Goal: Task Accomplishment & Management: Manage account settings

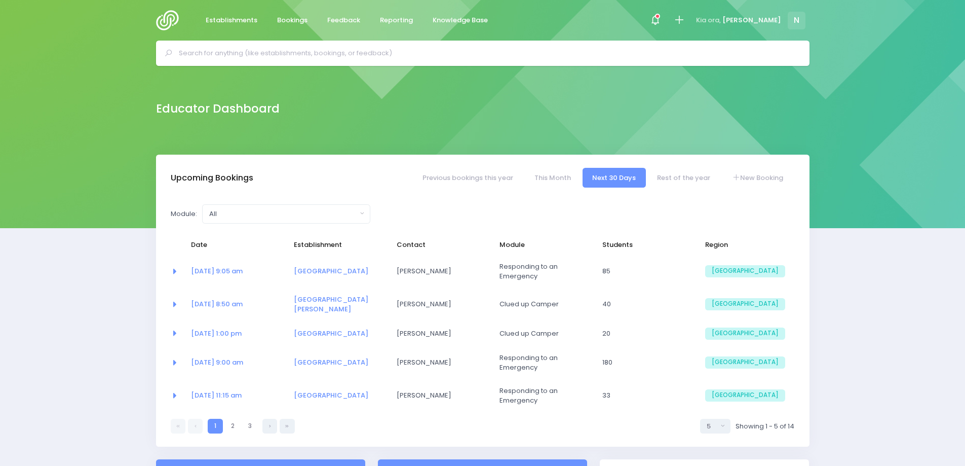
select select "5"
click at [243, 58] on input "text" at bounding box center [487, 53] width 616 height 15
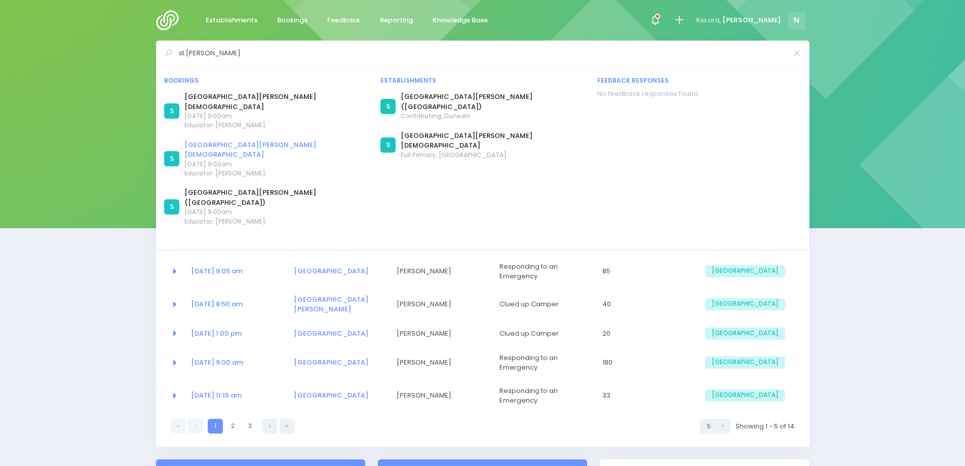
type input "st francis"
click at [225, 140] on link "[GEOGRAPHIC_DATA][PERSON_NAME][DEMOGRAPHIC_DATA]" at bounding box center [276, 150] width 184 height 20
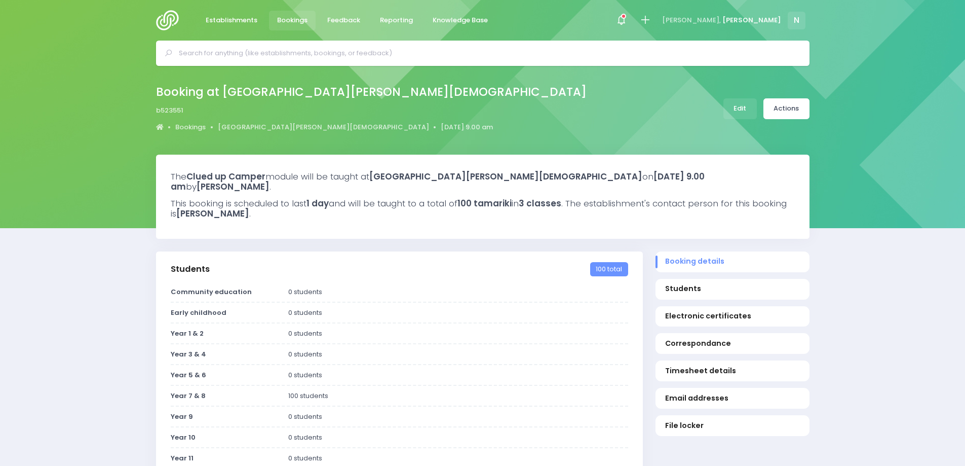
select select "5"
click at [743, 108] on link "Edit" at bounding box center [739, 108] width 33 height 21
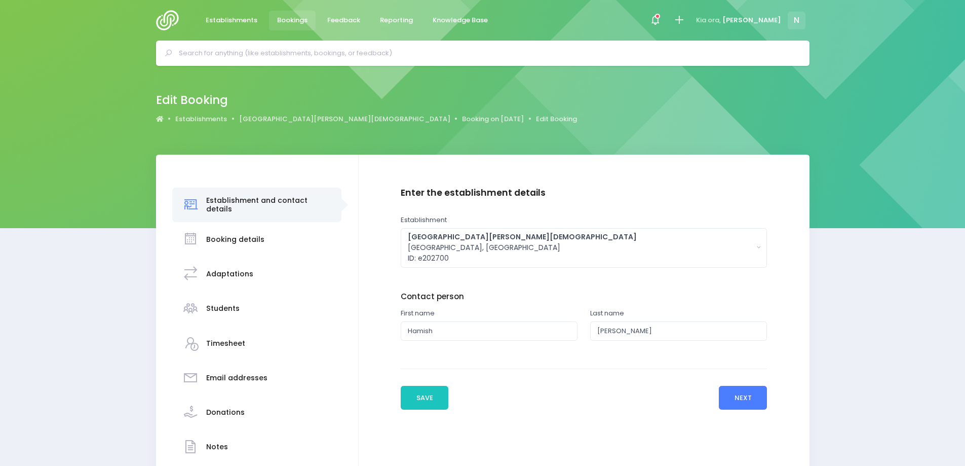
click at [734, 395] on button "Next" at bounding box center [743, 397] width 48 height 24
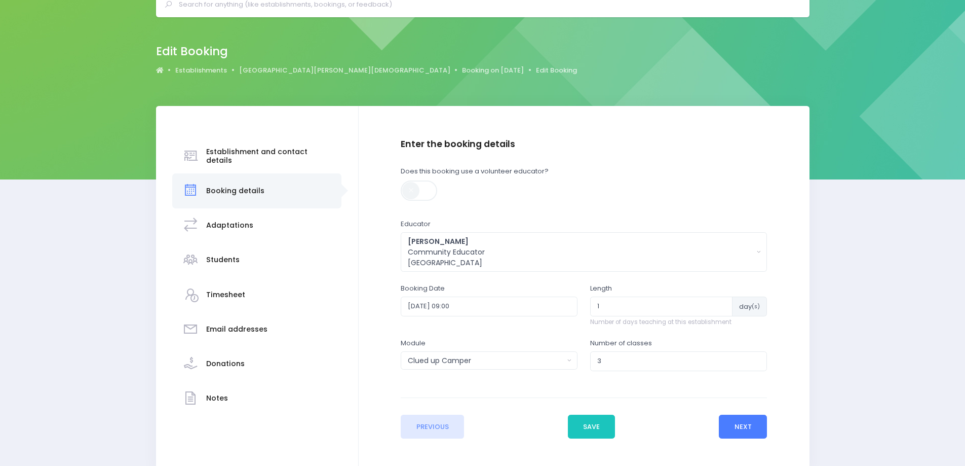
scroll to position [100, 0]
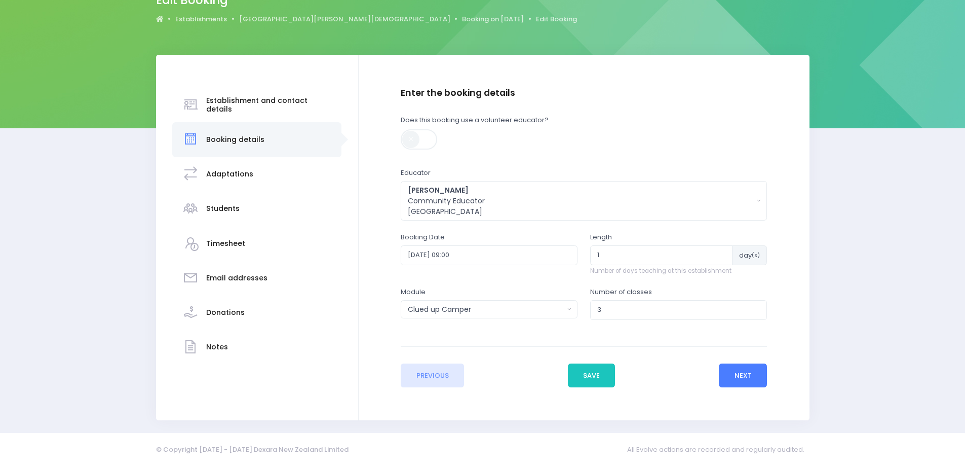
click at [745, 379] on button "Next" at bounding box center [743, 375] width 48 height 24
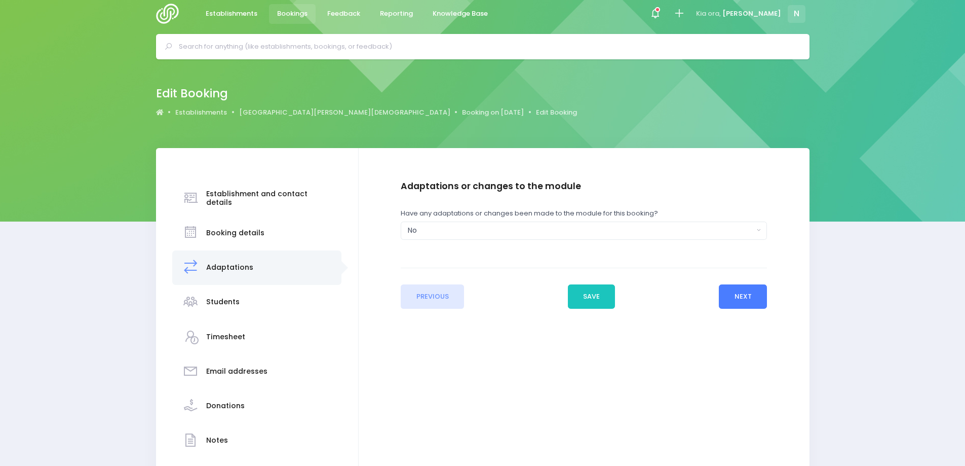
scroll to position [0, 0]
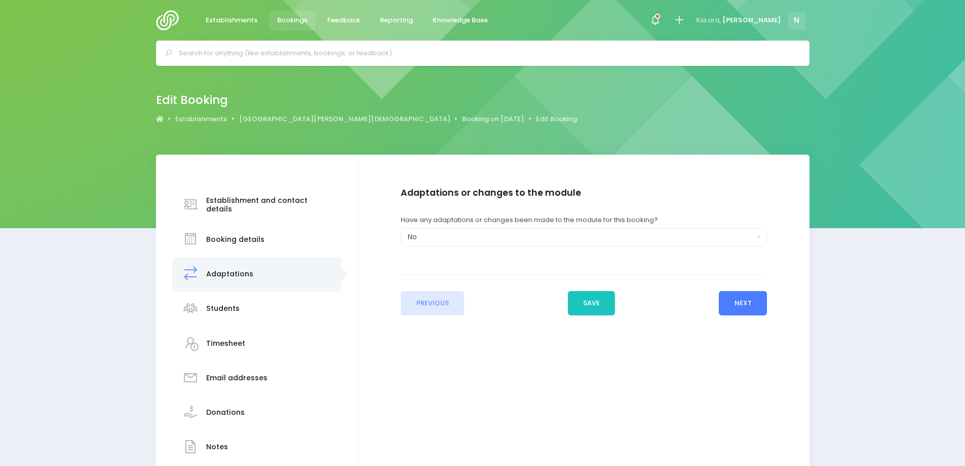
click at [749, 306] on button "Next" at bounding box center [743, 303] width 48 height 24
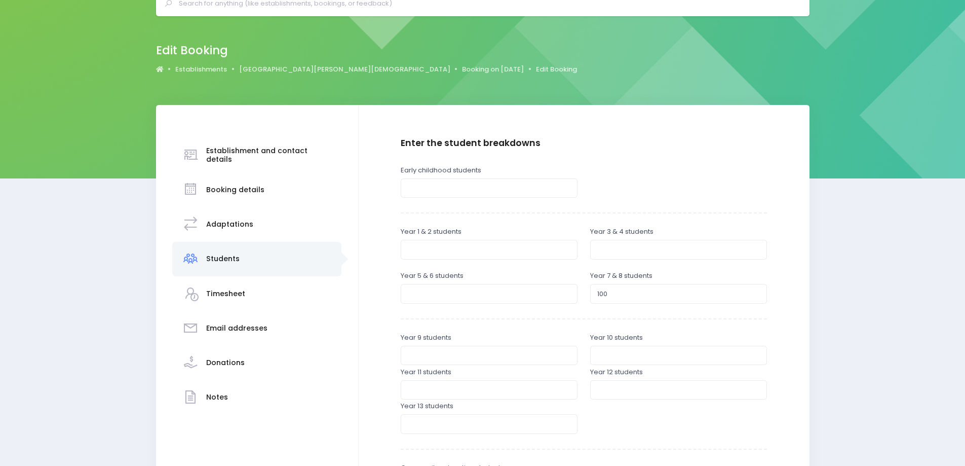
scroll to position [152, 0]
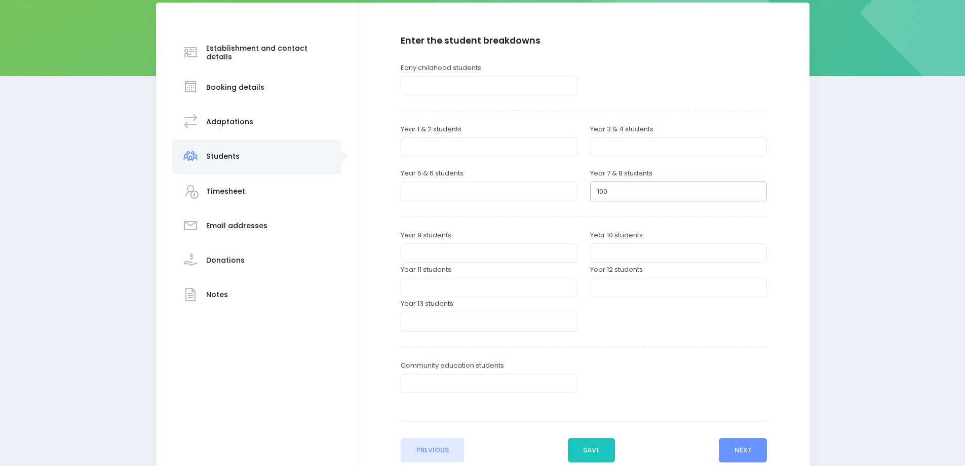
drag, startPoint x: 610, startPoint y: 190, endPoint x: 583, endPoint y: 192, distance: 27.9
click at [585, 192] on div "Year 7 & 8 students 100" at bounding box center [678, 185] width 189 height 34
type input "97"
click at [734, 450] on button "Next" at bounding box center [743, 450] width 48 height 24
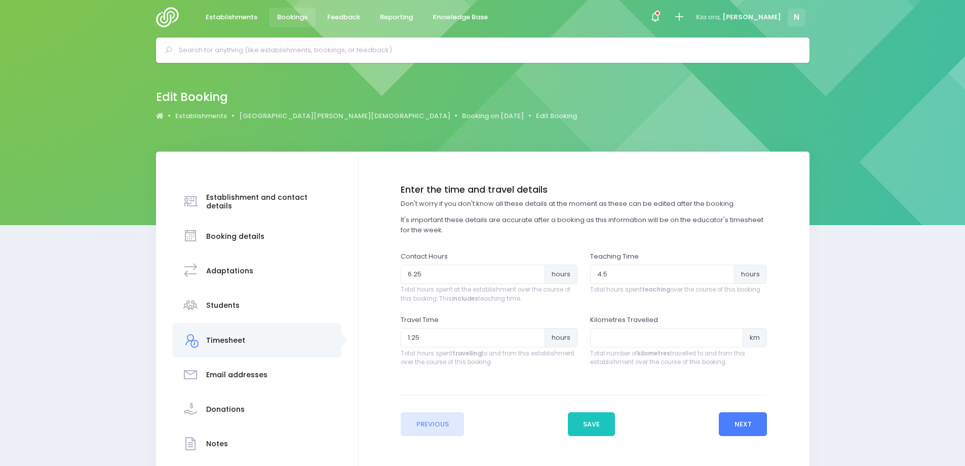
scroll to position [0, 0]
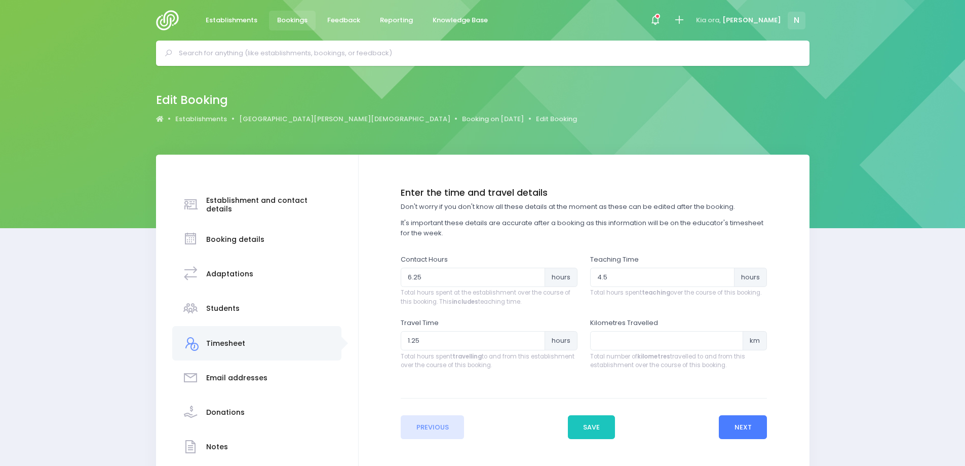
drag, startPoint x: 741, startPoint y: 429, endPoint x: 729, endPoint y: 419, distance: 15.1
click at [740, 429] on button "Next" at bounding box center [743, 427] width 48 height 24
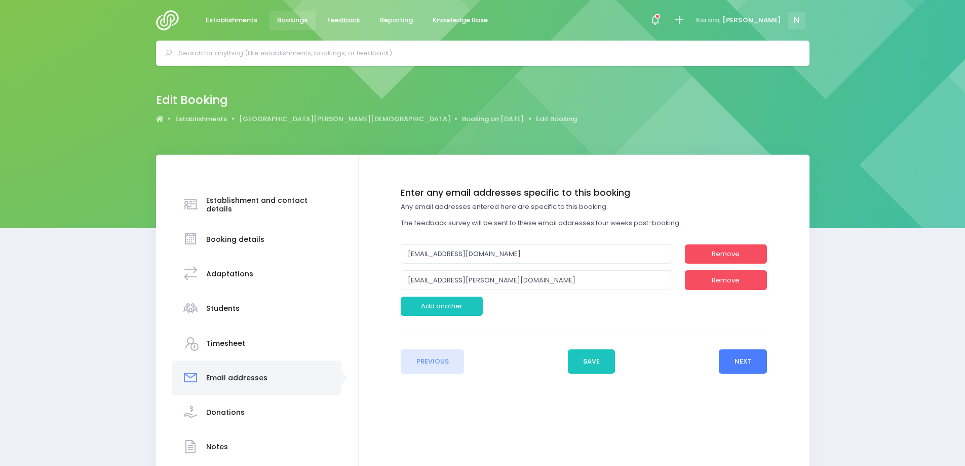
click at [738, 363] on button "Next" at bounding box center [743, 361] width 48 height 24
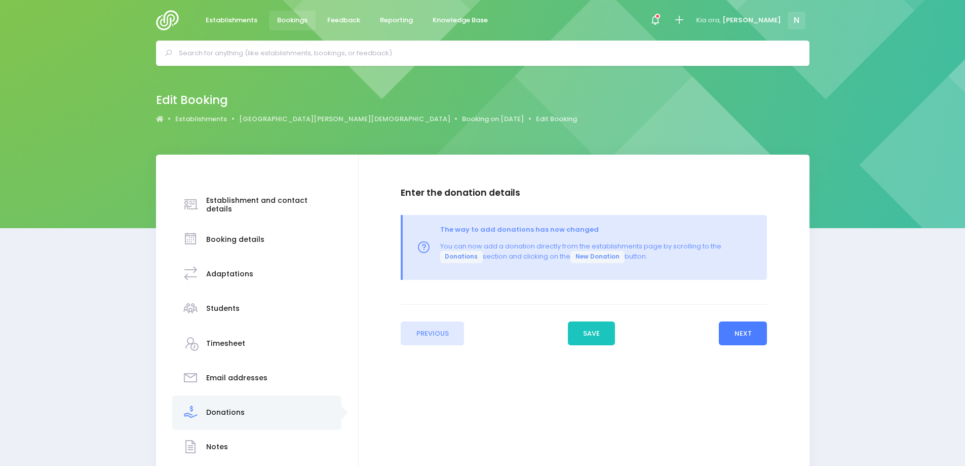
click at [734, 338] on button "Next" at bounding box center [743, 333] width 48 height 24
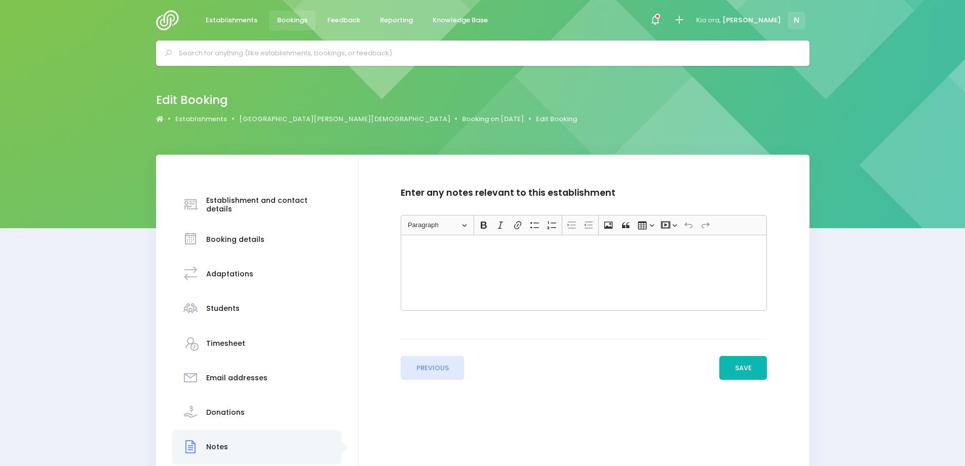
click at [742, 373] on button "Save" at bounding box center [743, 368] width 48 height 24
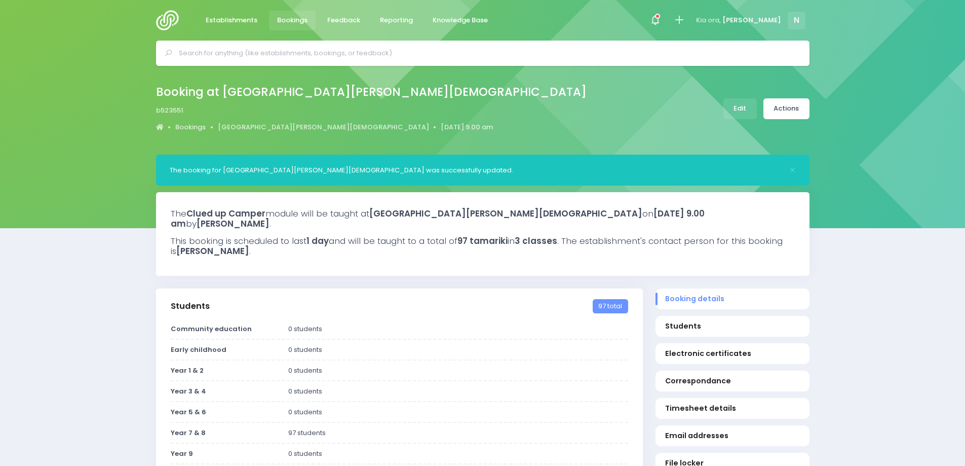
select select "5"
click at [207, 57] on input "text" at bounding box center [487, 53] width 616 height 15
type input "r"
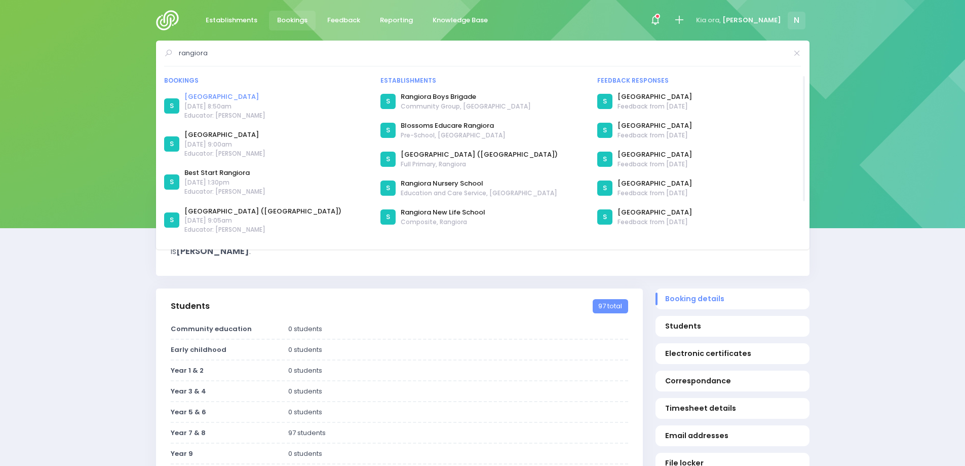
type input "rangiora"
click at [212, 96] on link "[GEOGRAPHIC_DATA]" at bounding box center [224, 97] width 81 height 10
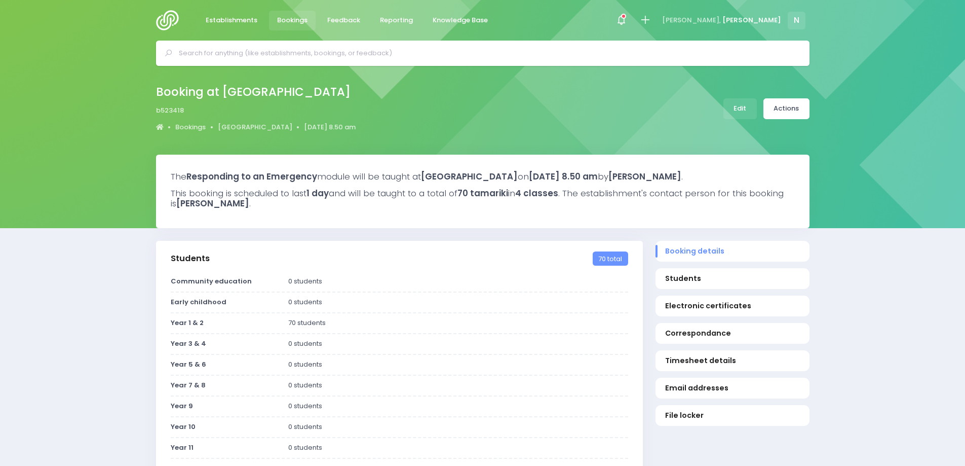
select select "5"
click at [744, 112] on link "Edit" at bounding box center [739, 108] width 33 height 21
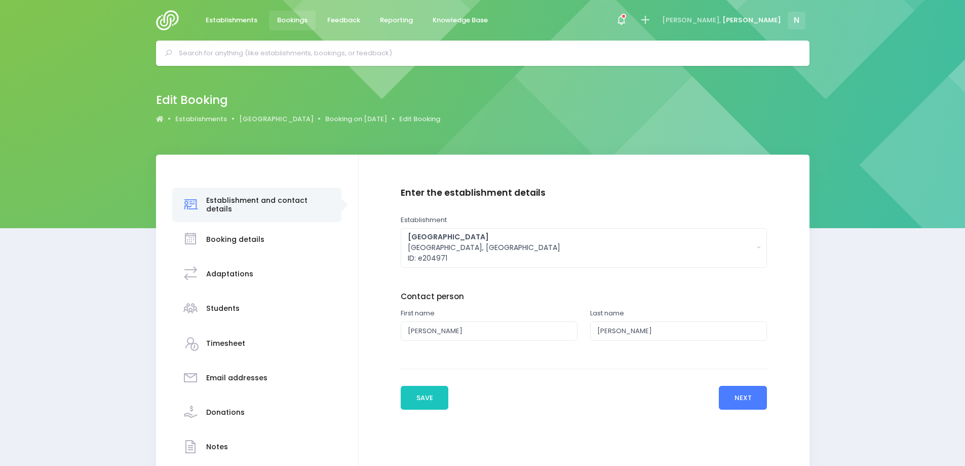
click at [756, 396] on button "Next" at bounding box center [743, 397] width 48 height 24
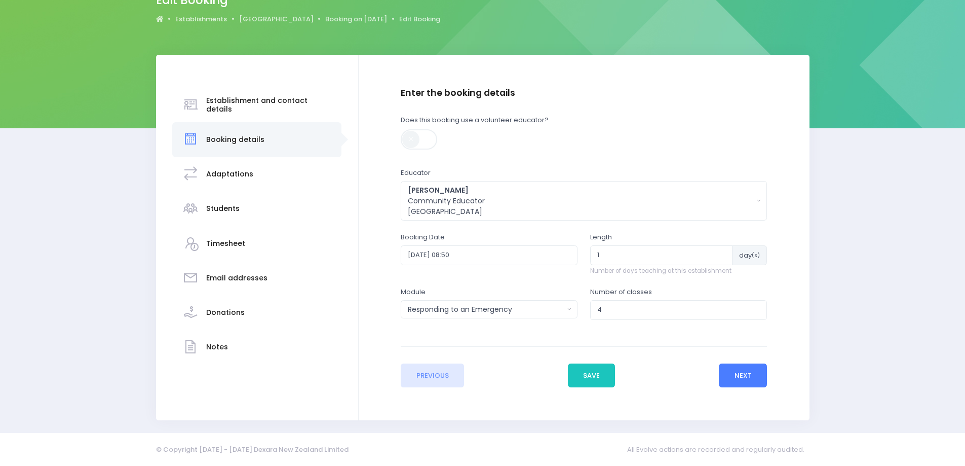
click at [751, 370] on button "Next" at bounding box center [743, 375] width 48 height 24
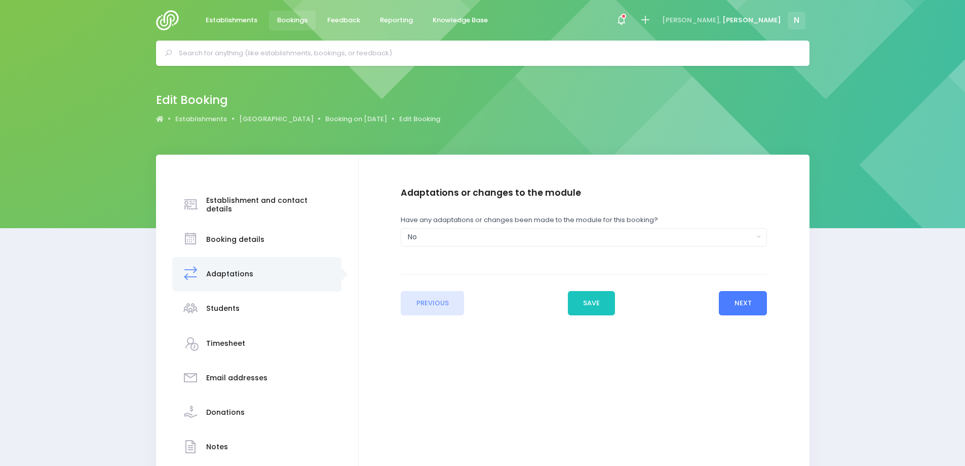
click at [738, 300] on button "Next" at bounding box center [743, 303] width 48 height 24
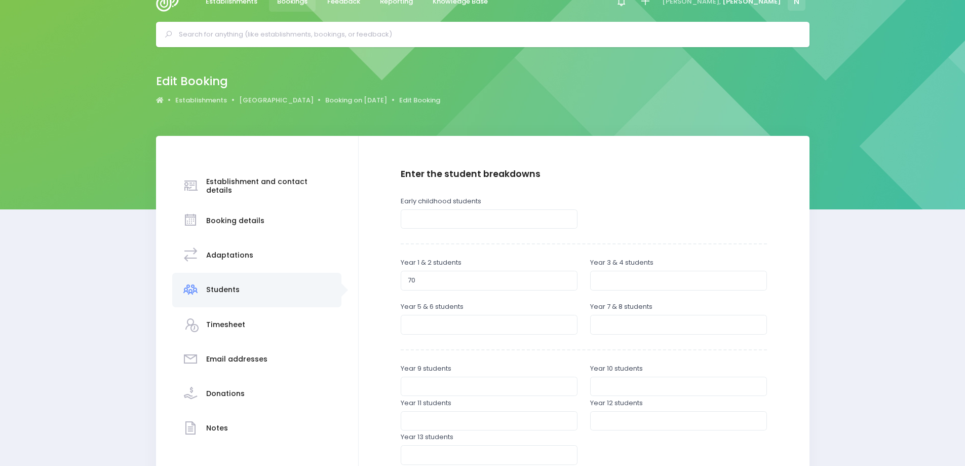
scroll to position [227, 0]
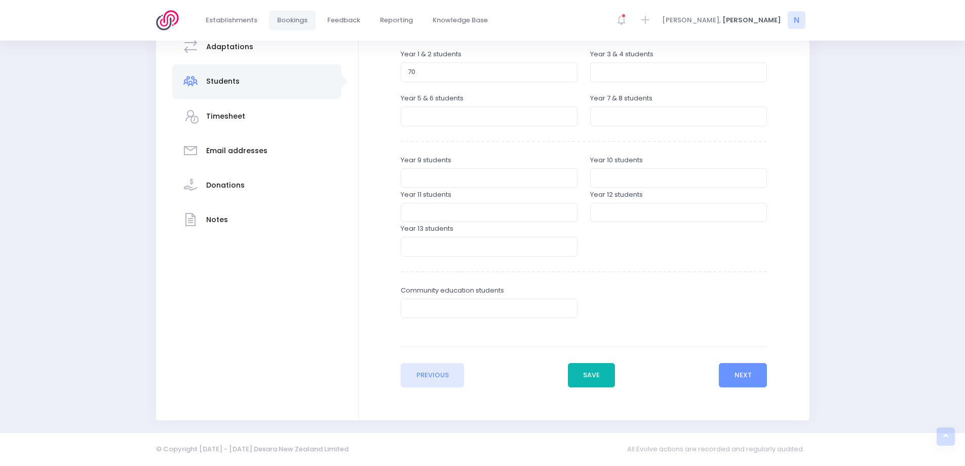
click at [585, 382] on button "Save" at bounding box center [592, 375] width 48 height 24
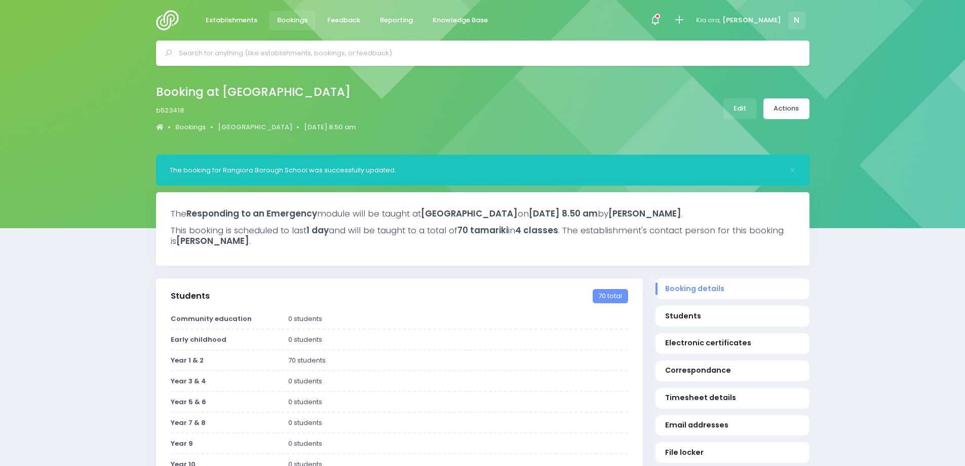
select select "5"
